Goal: Information Seeking & Learning: Learn about a topic

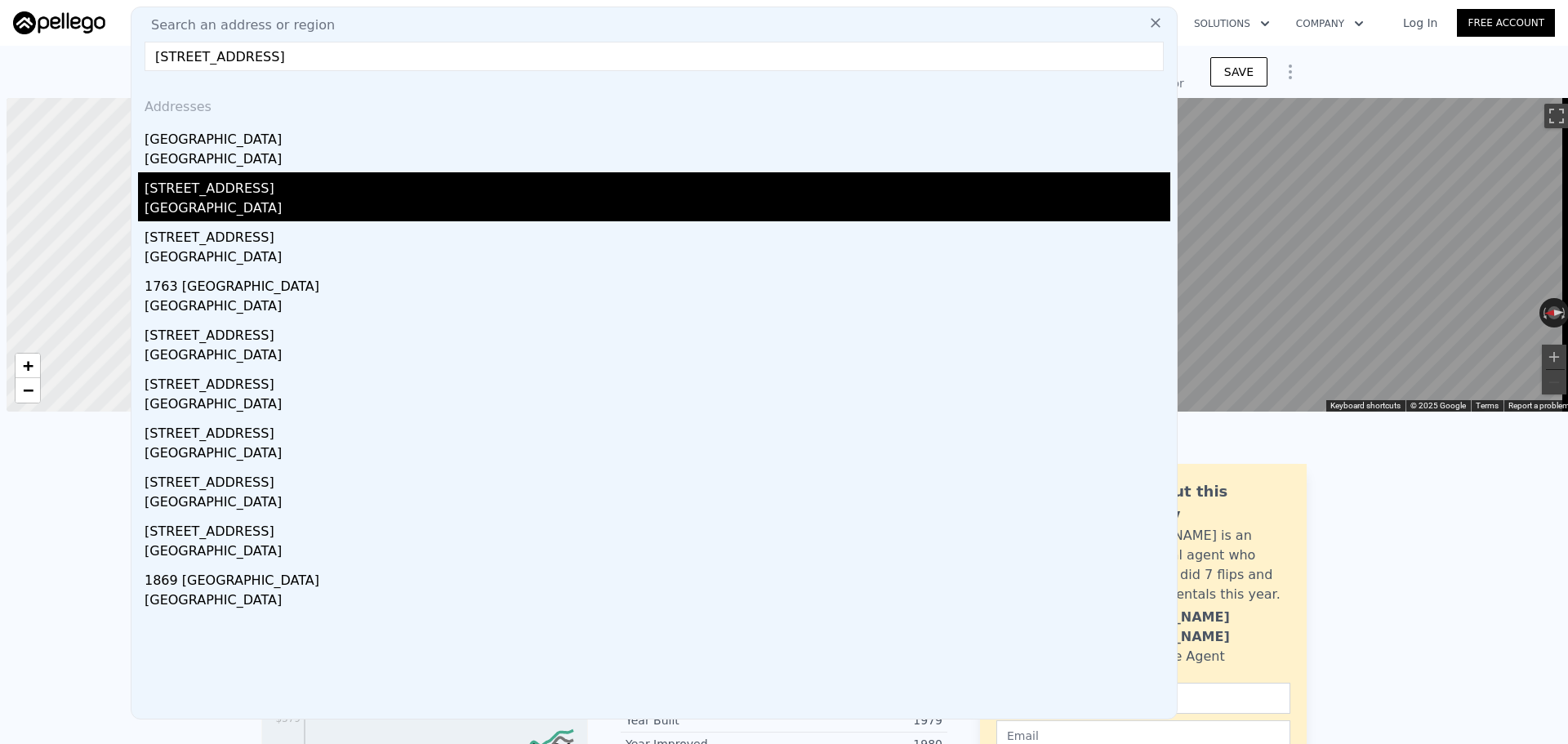
type input "$ 500,000"
type input "$ 49,276"
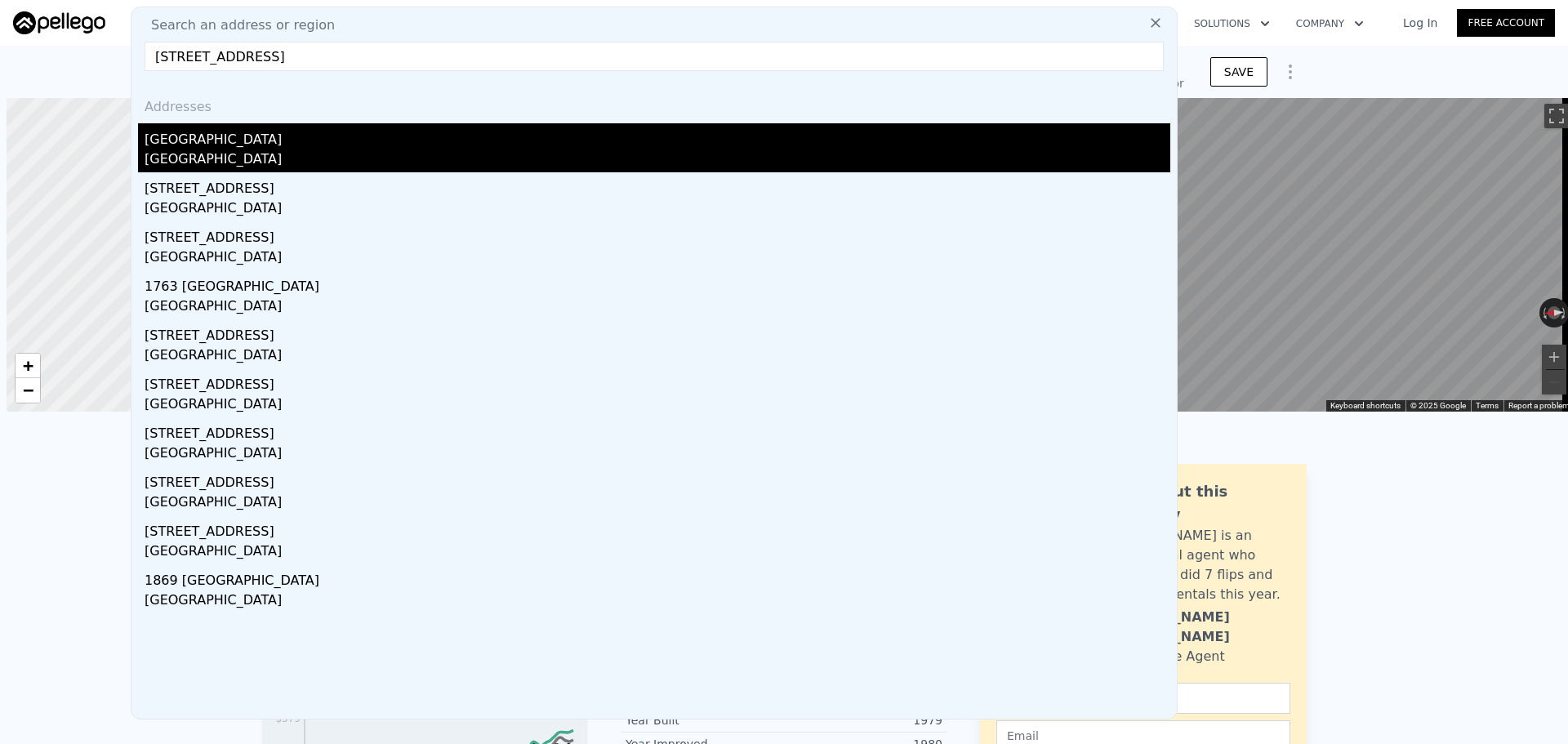
scroll to position [0, 6]
click at [497, 143] on div "[GEOGRAPHIC_DATA]" at bounding box center [657, 136] width 1026 height 26
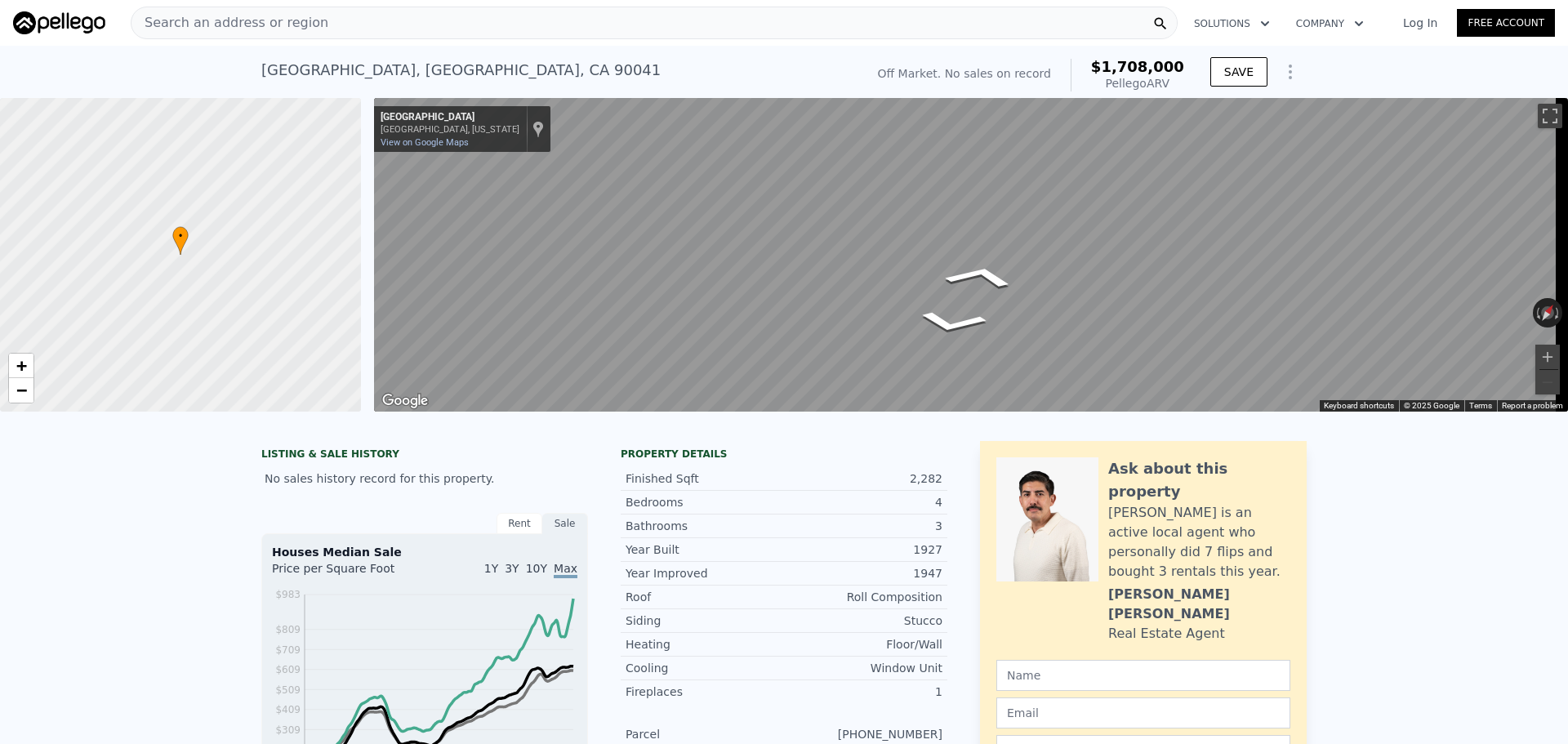
click at [599, 21] on div "Search an address or region" at bounding box center [654, 22] width 1047 height 33
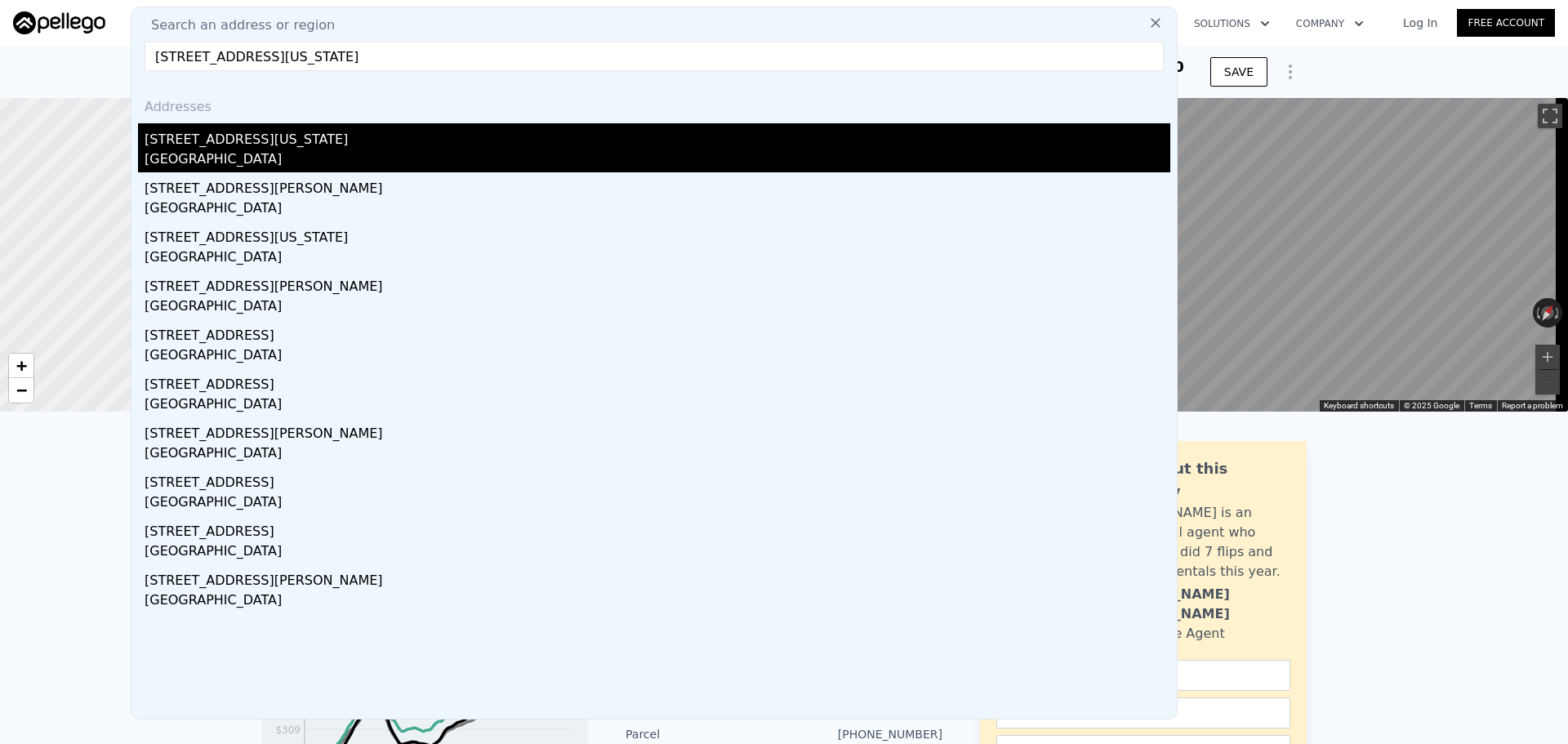
type input "[STREET_ADDRESS][US_STATE]"
click at [397, 150] on div "[GEOGRAPHIC_DATA]" at bounding box center [657, 161] width 1026 height 23
